Goal: Information Seeking & Learning: Learn about a topic

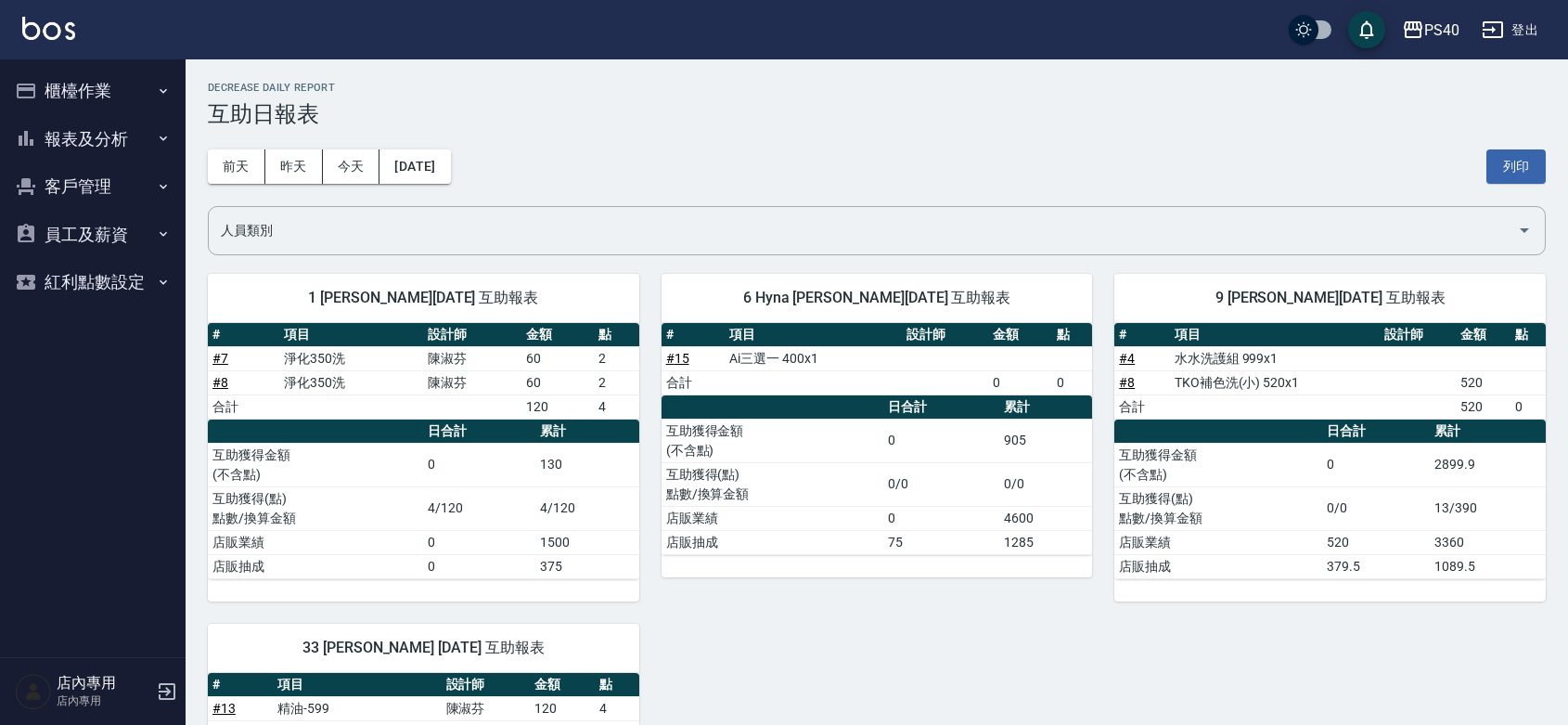
click at [91, 137] on button "報表及分析" at bounding box center [93, 139] width 171 height 48
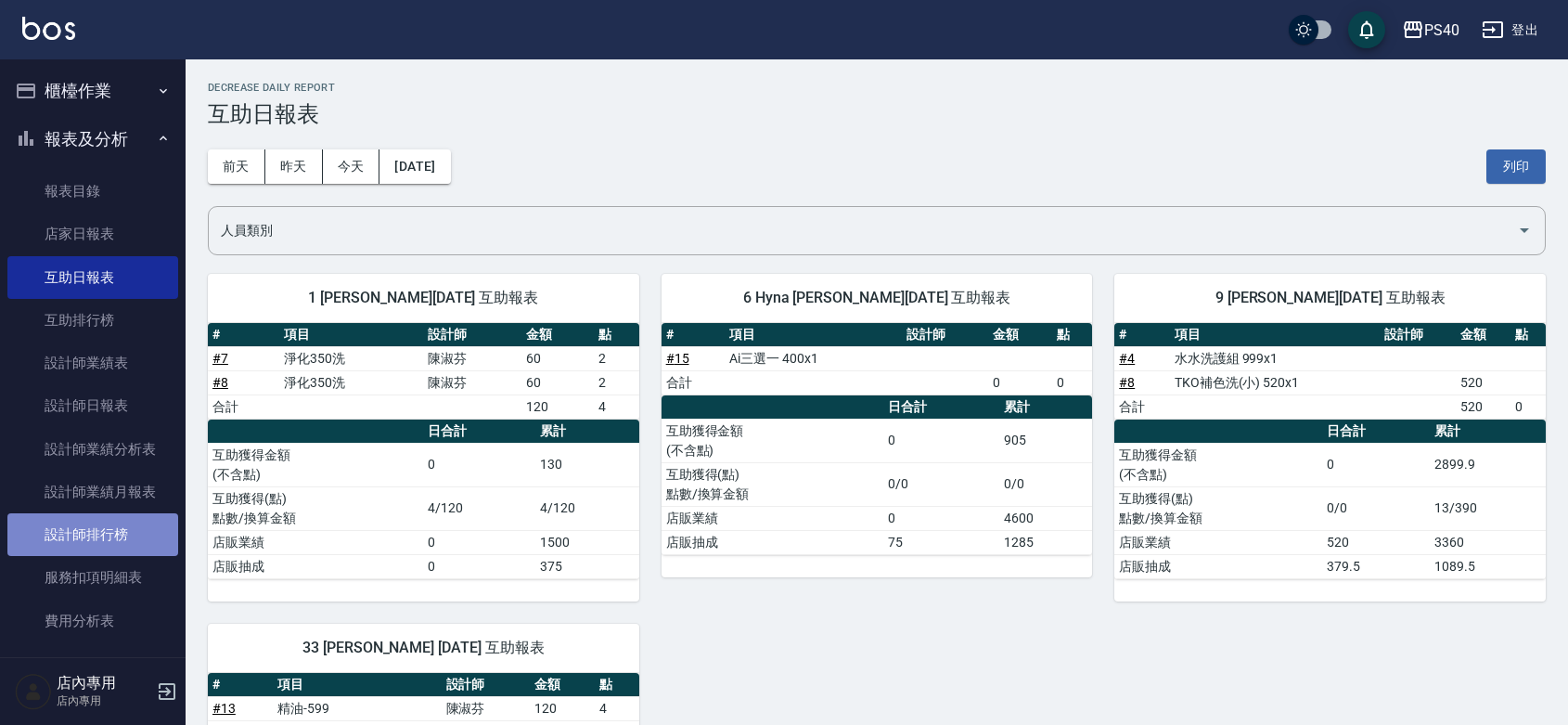
click at [140, 522] on link "設計師排行榜" at bounding box center [93, 534] width 171 height 43
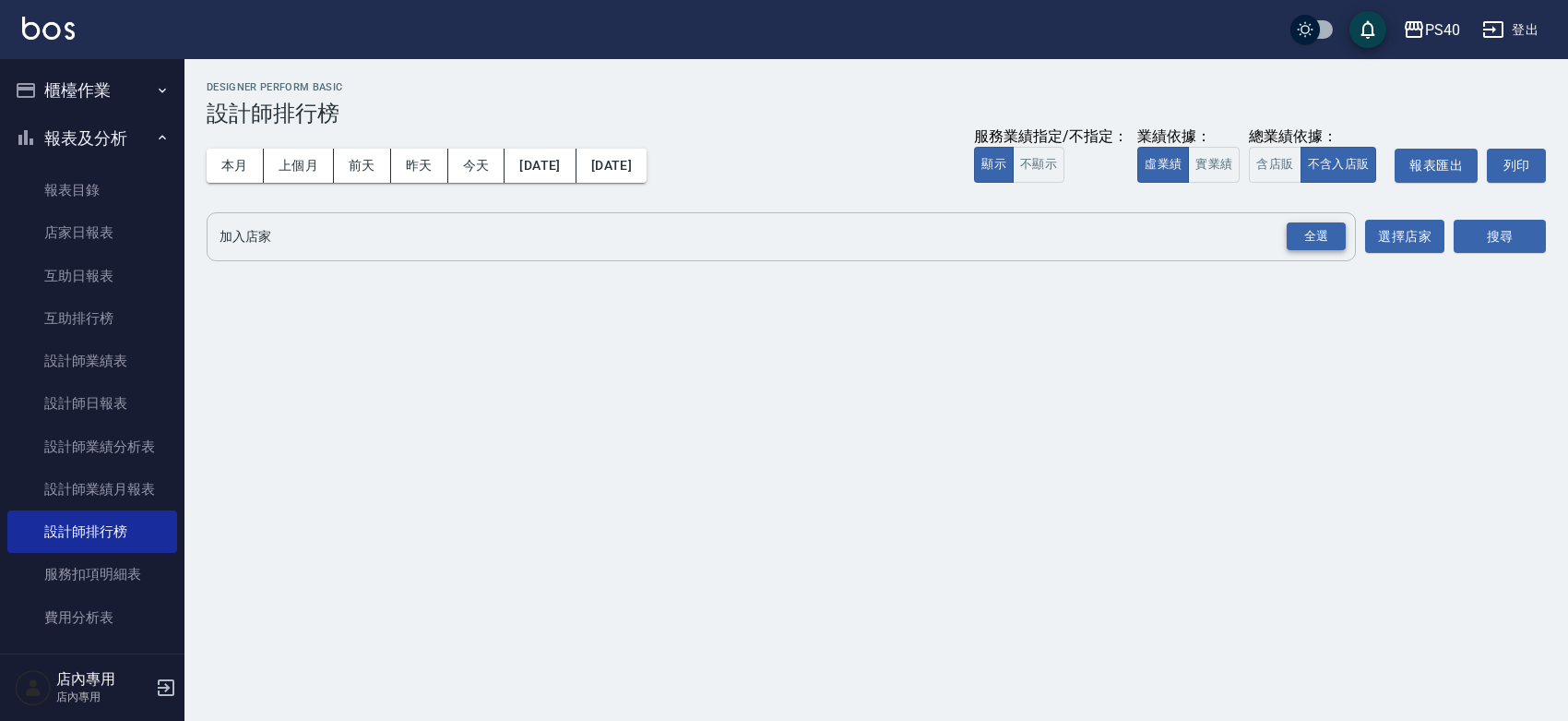
click at [1312, 232] on div "全選" at bounding box center [1316, 236] width 60 height 28
click at [1483, 243] on button "搜尋" at bounding box center [1500, 237] width 93 height 34
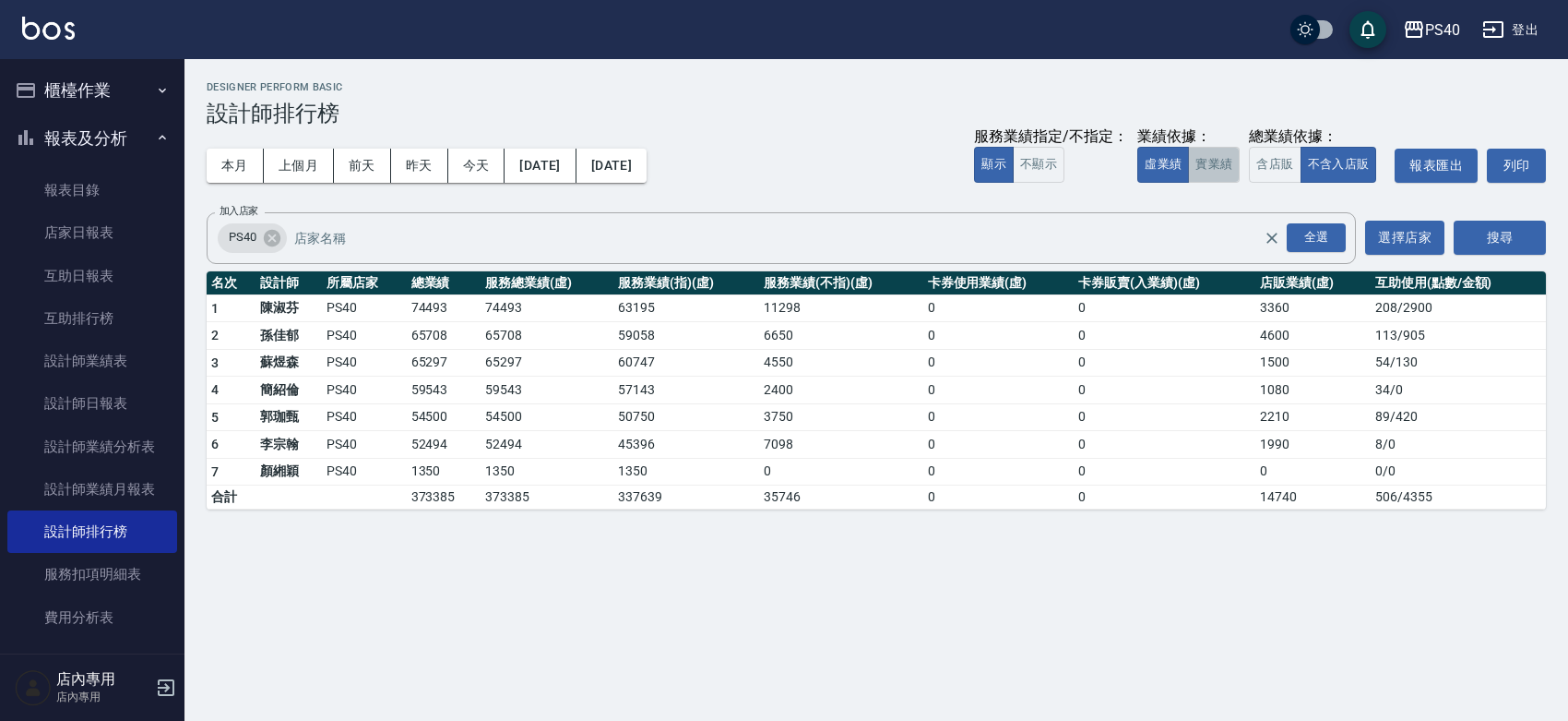
click at [1188, 169] on button "實業績" at bounding box center [1214, 164] width 52 height 36
click at [60, 38] on img at bounding box center [48, 28] width 53 height 23
